Goal: Information Seeking & Learning: Learn about a topic

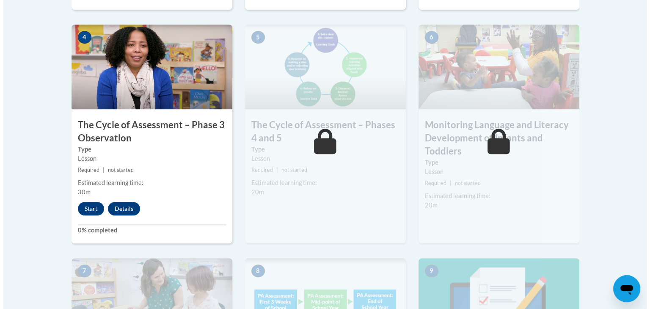
scroll to position [514, 0]
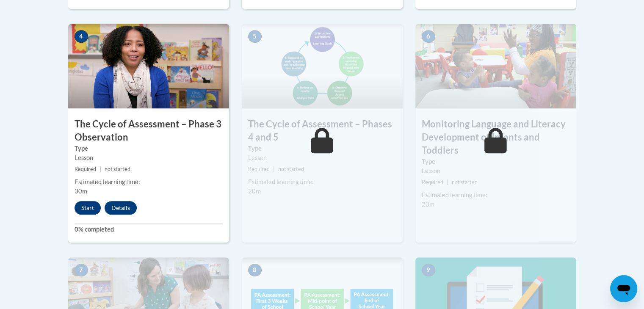
drag, startPoint x: 83, startPoint y: 205, endPoint x: 42, endPoint y: 218, distance: 42.6
click at [42, 218] on body "This site uses cookies to help improve your learning experience. By continuing …" at bounding box center [322, 81] width 644 height 1191
click at [92, 206] on button "Start" at bounding box center [87, 208] width 26 height 14
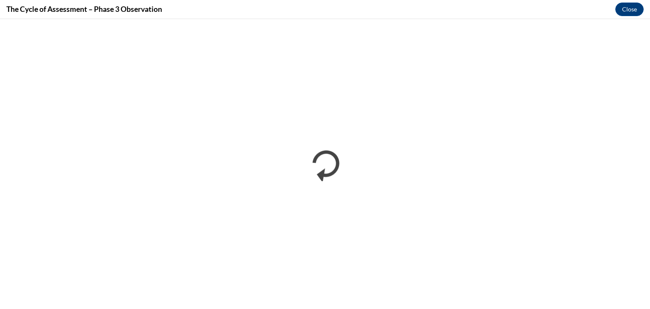
scroll to position [0, 0]
